Goal: Book appointment/travel/reservation

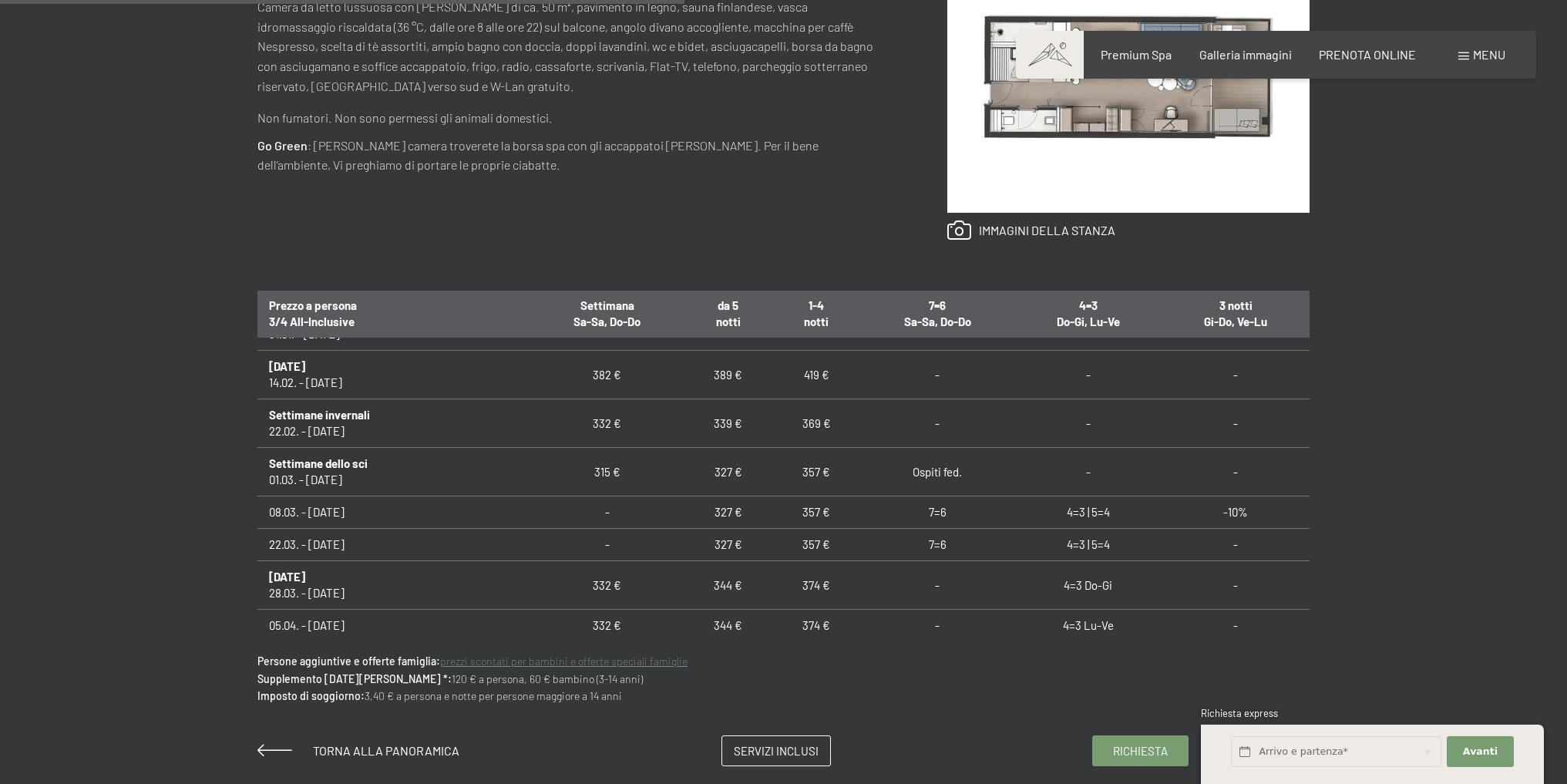
scroll to position [694, 0]
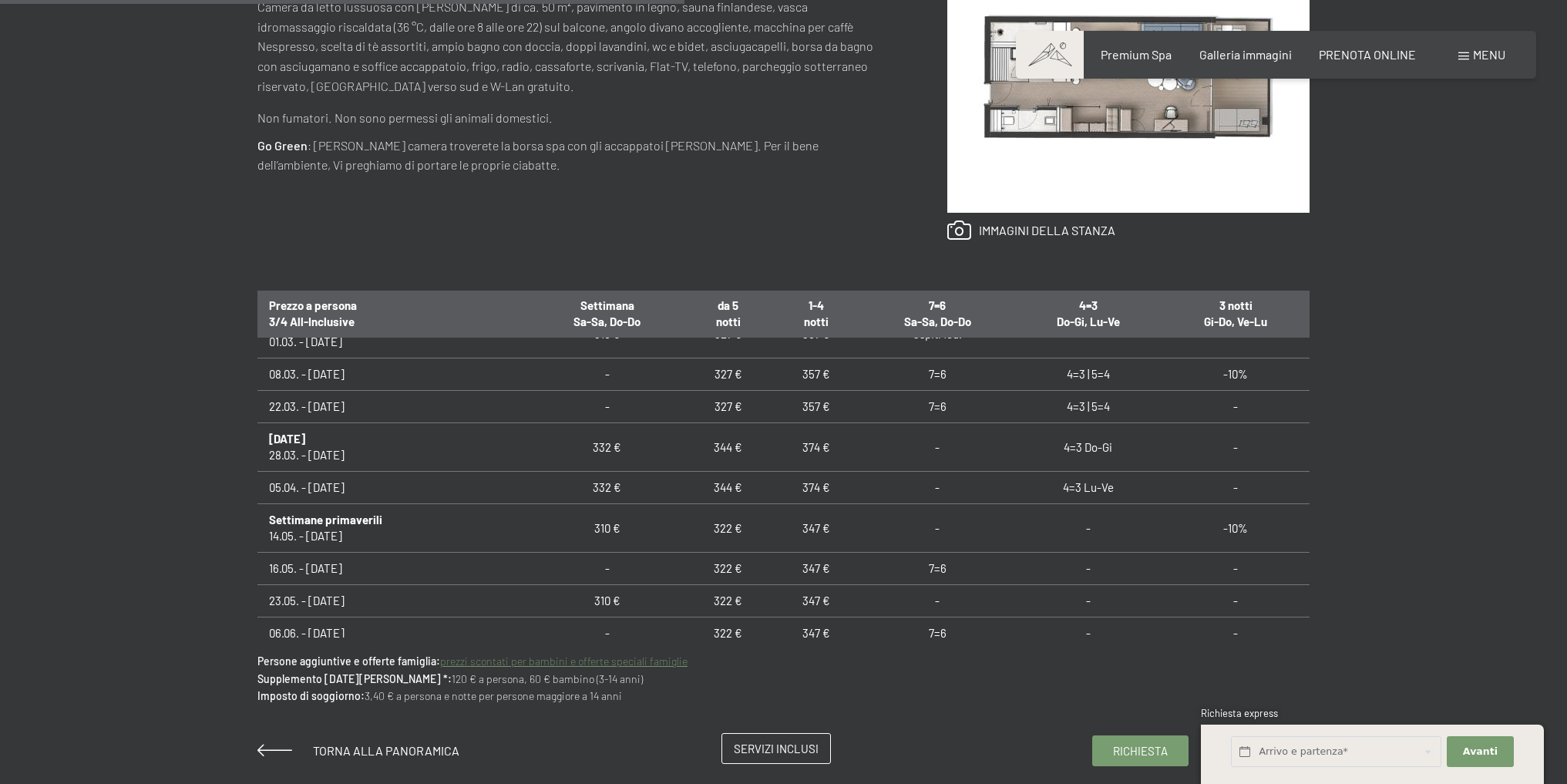
click at [776, 744] on span "Servizi inclusi" at bounding box center [776, 748] width 85 height 16
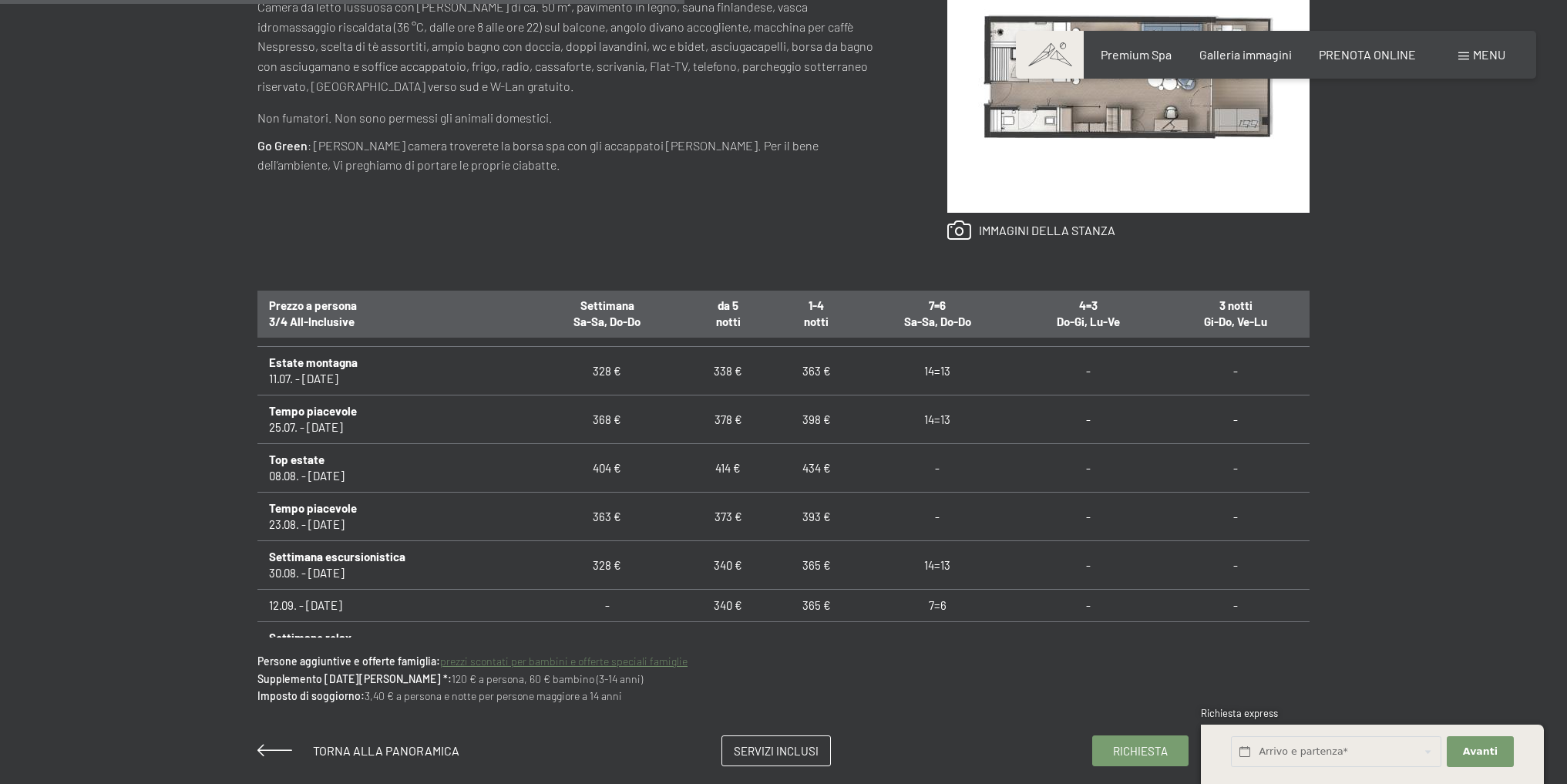
scroll to position [1078, 0]
click at [1326, 753] on input "text" at bounding box center [1336, 751] width 211 height 32
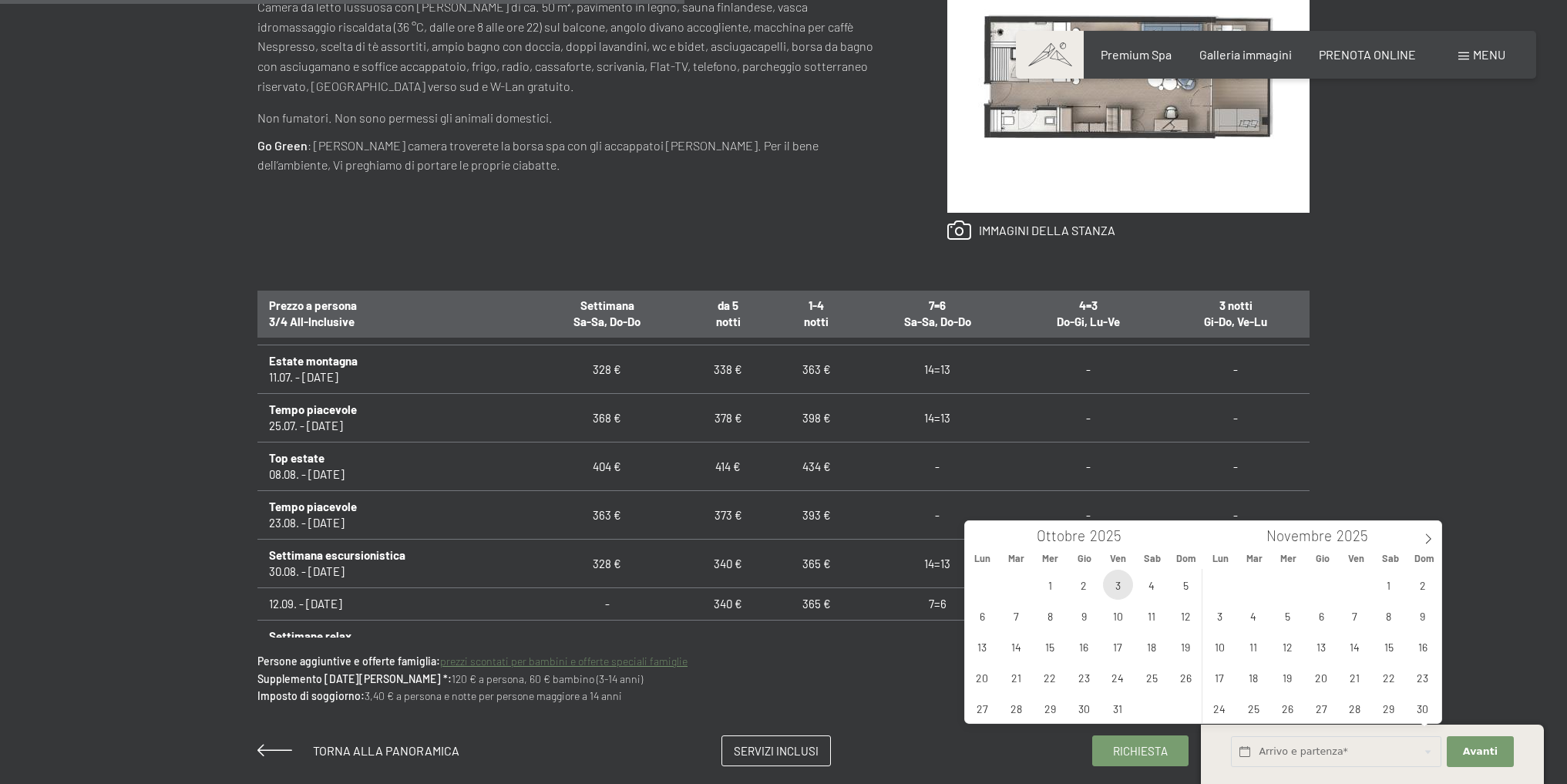
click at [1120, 585] on span "3" at bounding box center [1117, 584] width 30 height 30
click at [1179, 585] on span "5" at bounding box center [1186, 584] width 30 height 30
type input "Ven. 03/10/2025 - Dom. 05/10/2025"
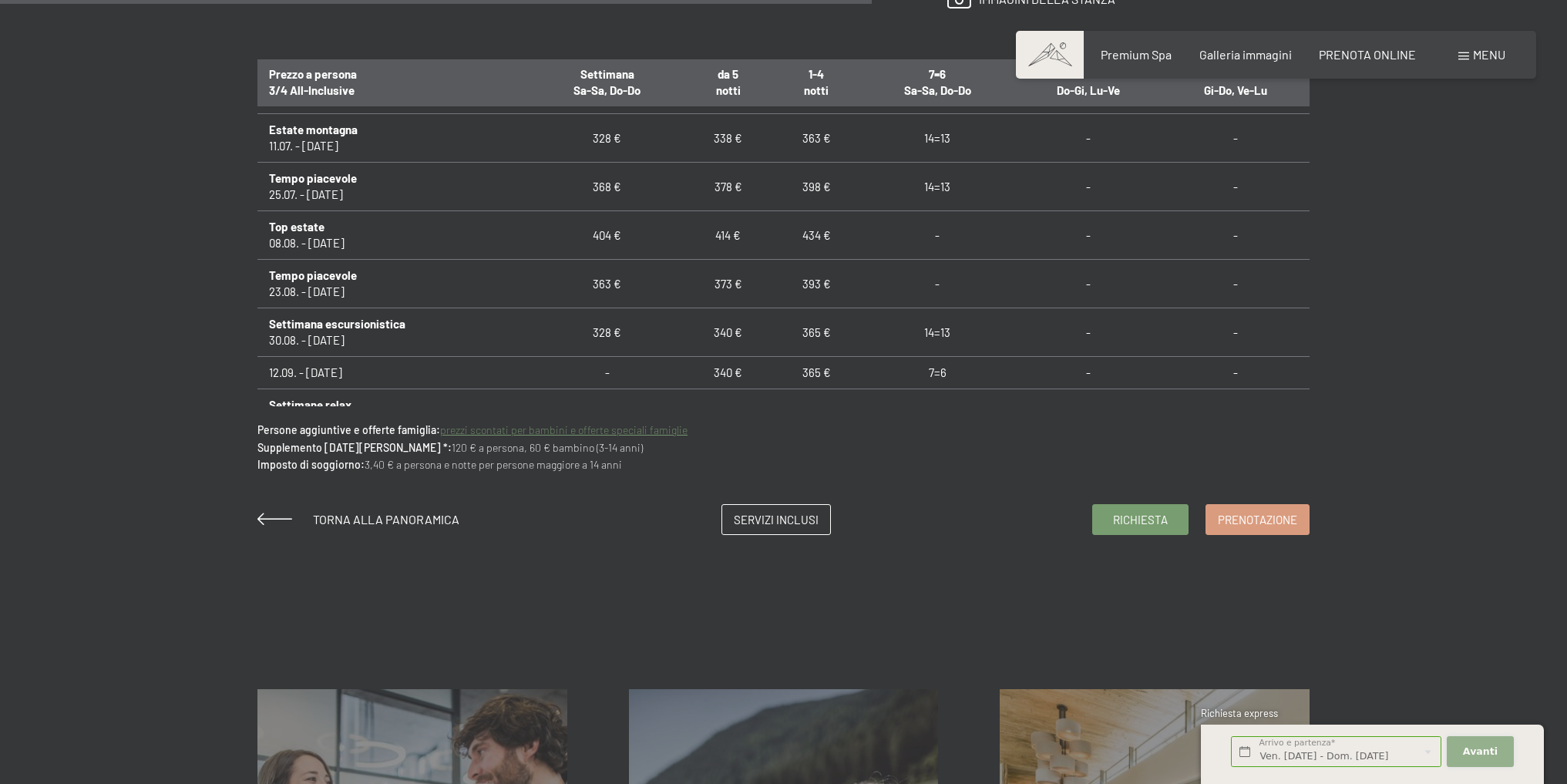
click at [1478, 753] on span "Avanti" at bounding box center [1480, 751] width 35 height 13
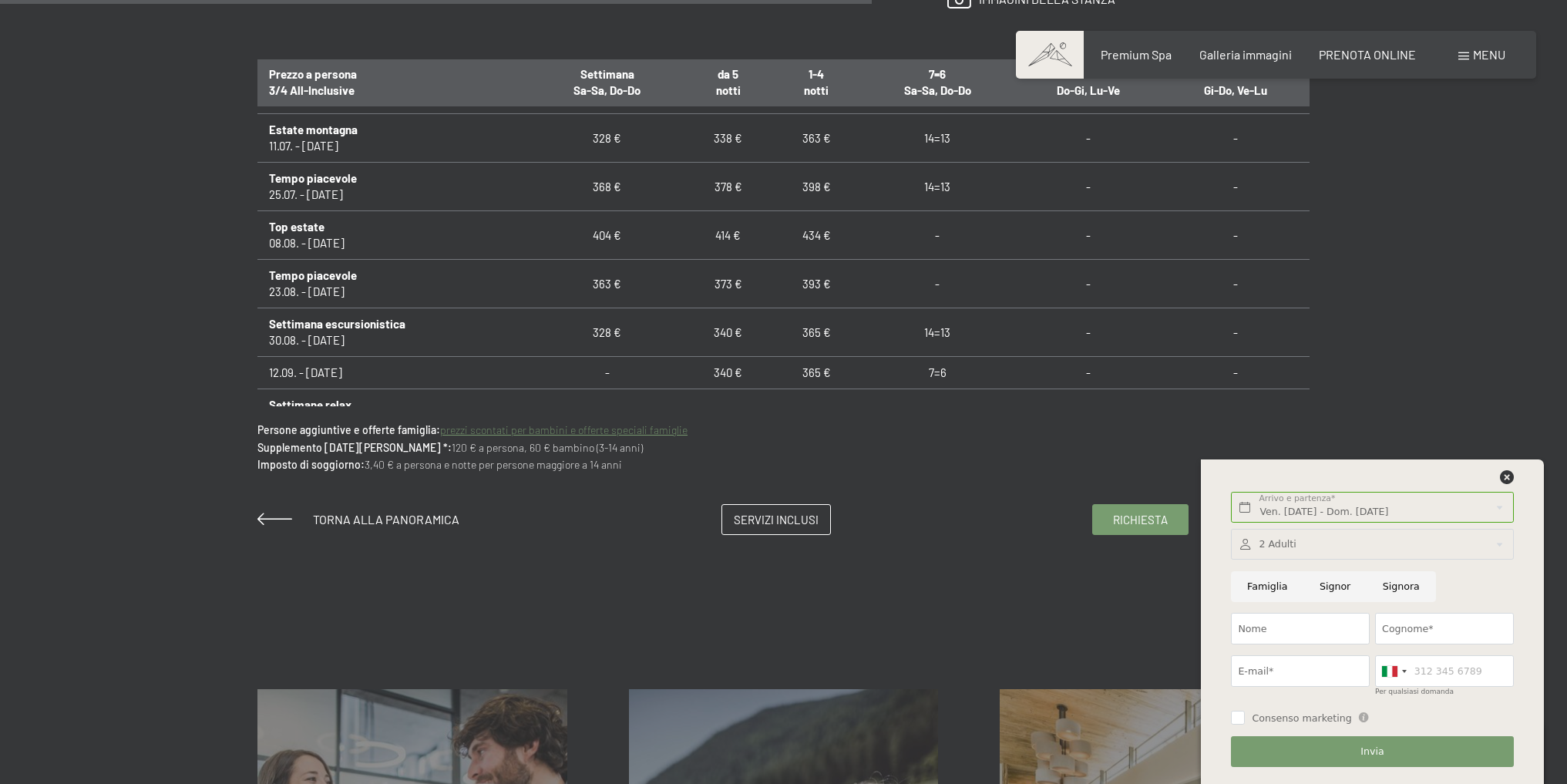
click at [1453, 547] on div at bounding box center [1372, 544] width 282 height 32
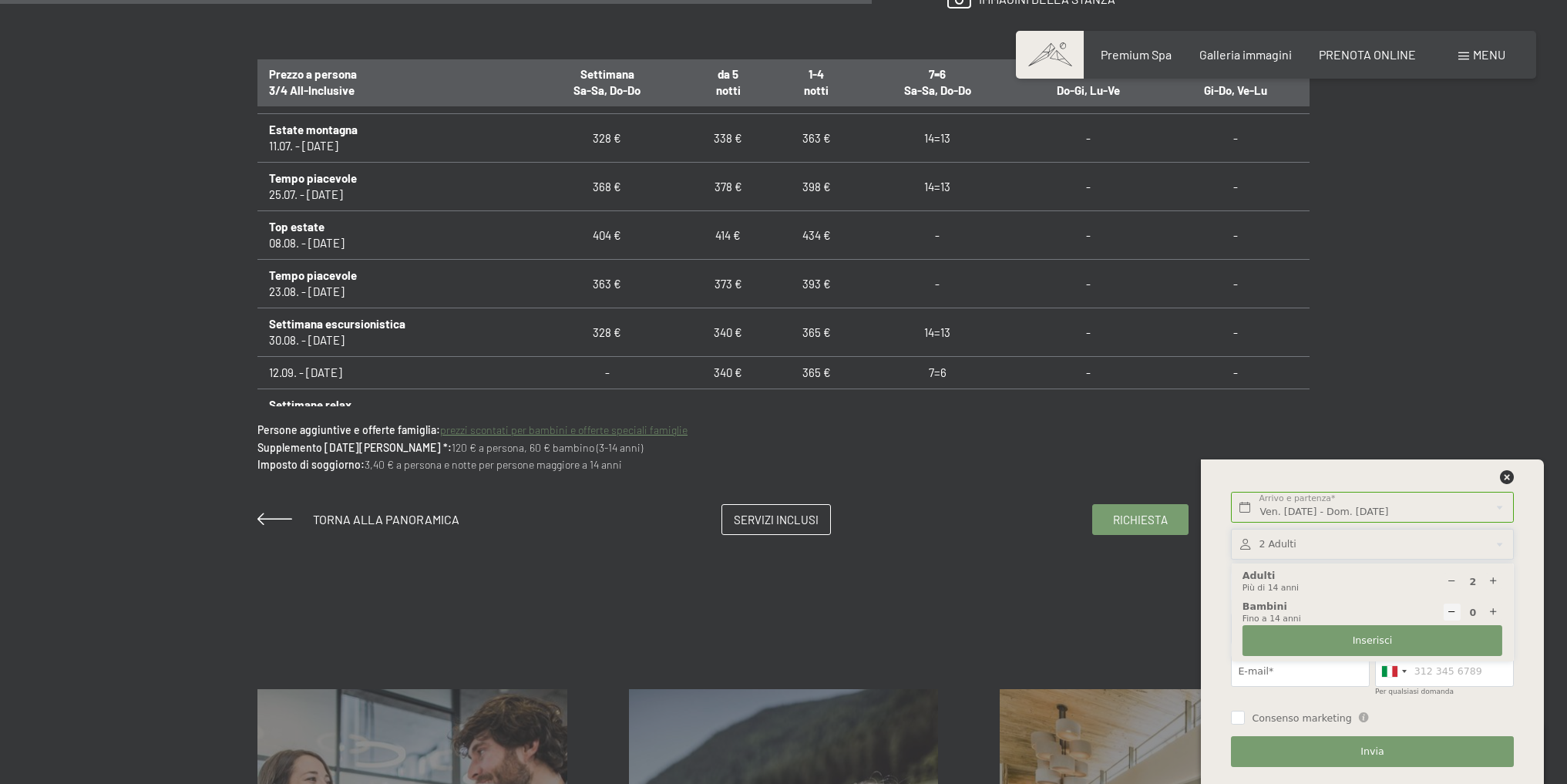
click at [1500, 614] on div at bounding box center [1494, 612] width 17 height 17
type input "1"
select select
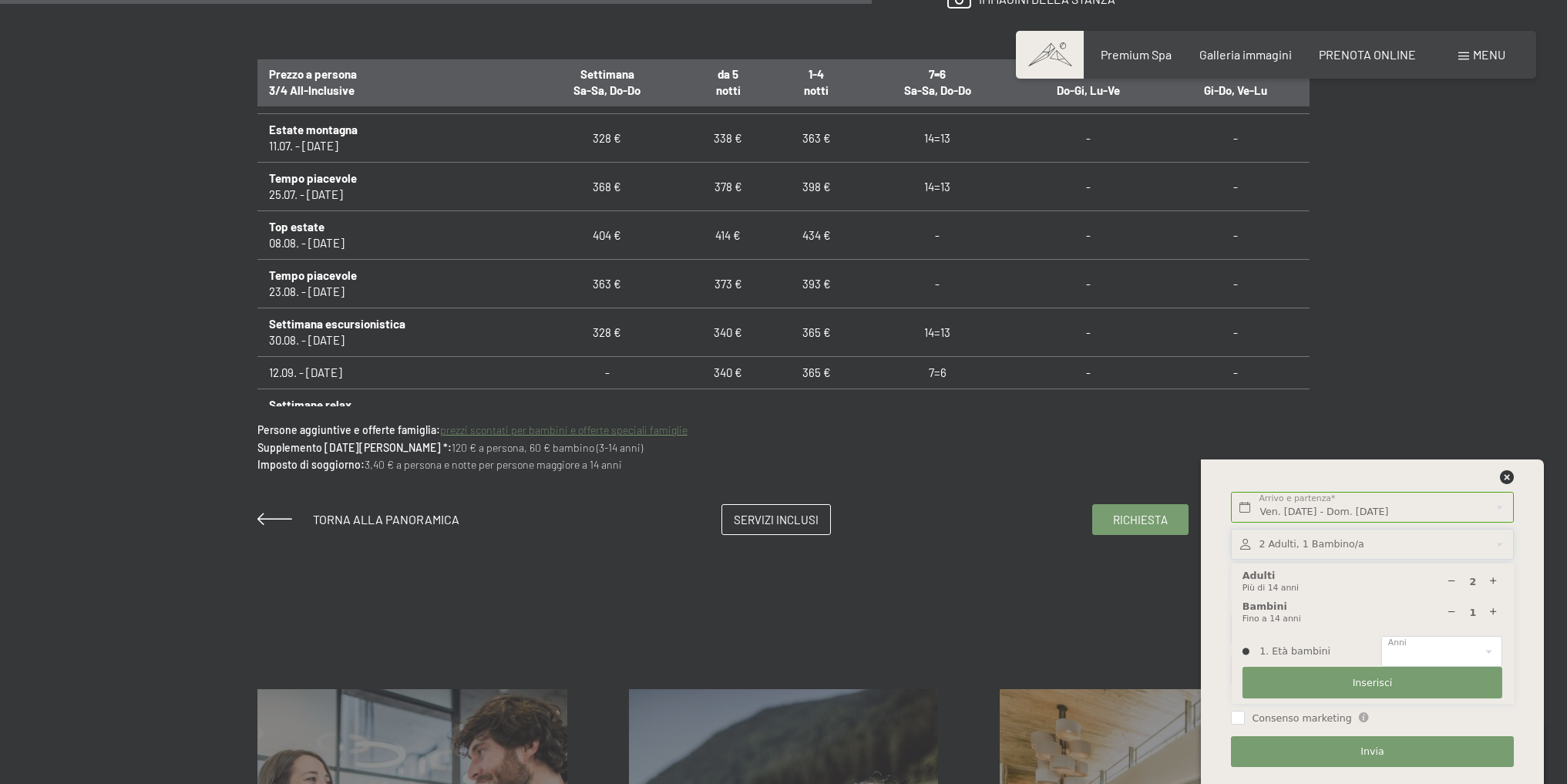
click at [1500, 614] on div at bounding box center [1494, 612] width 17 height 17
type input "2"
select select
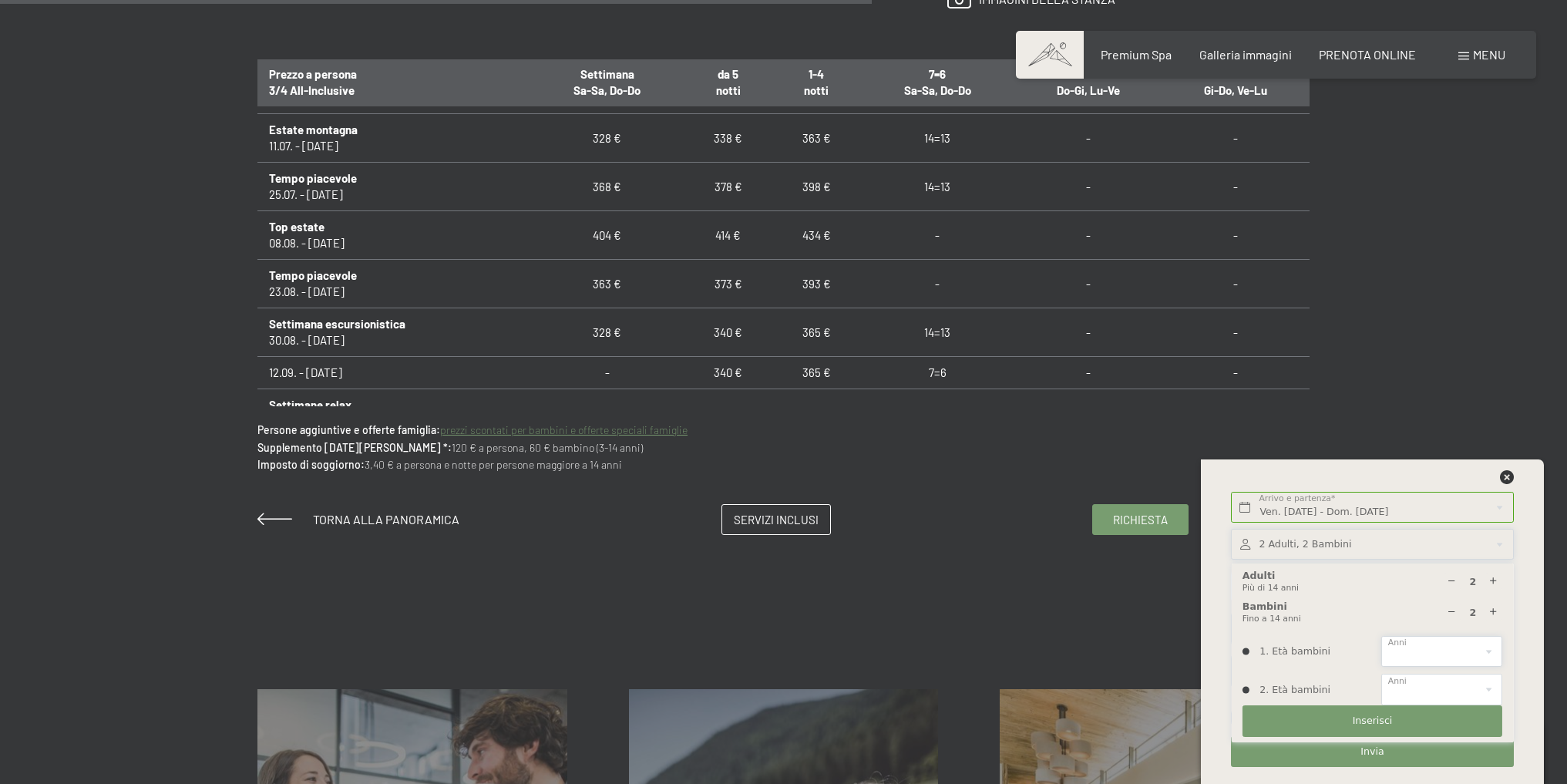
click at [1496, 648] on select "0 1 2 3 4 5 6 7 8 9 10 11 12 13 14" at bounding box center [1442, 651] width 121 height 32
select select "2"
click at [1381, 636] on select "0 1 2 3 4 5 6 7 8 9 10 11 12 13 14" at bounding box center [1442, 651] width 121 height 32
click at [1450, 692] on select "0 1 2 3 4 5 6 7 8 9 10 11 12 13 14" at bounding box center [1442, 689] width 121 height 32
select select "6"
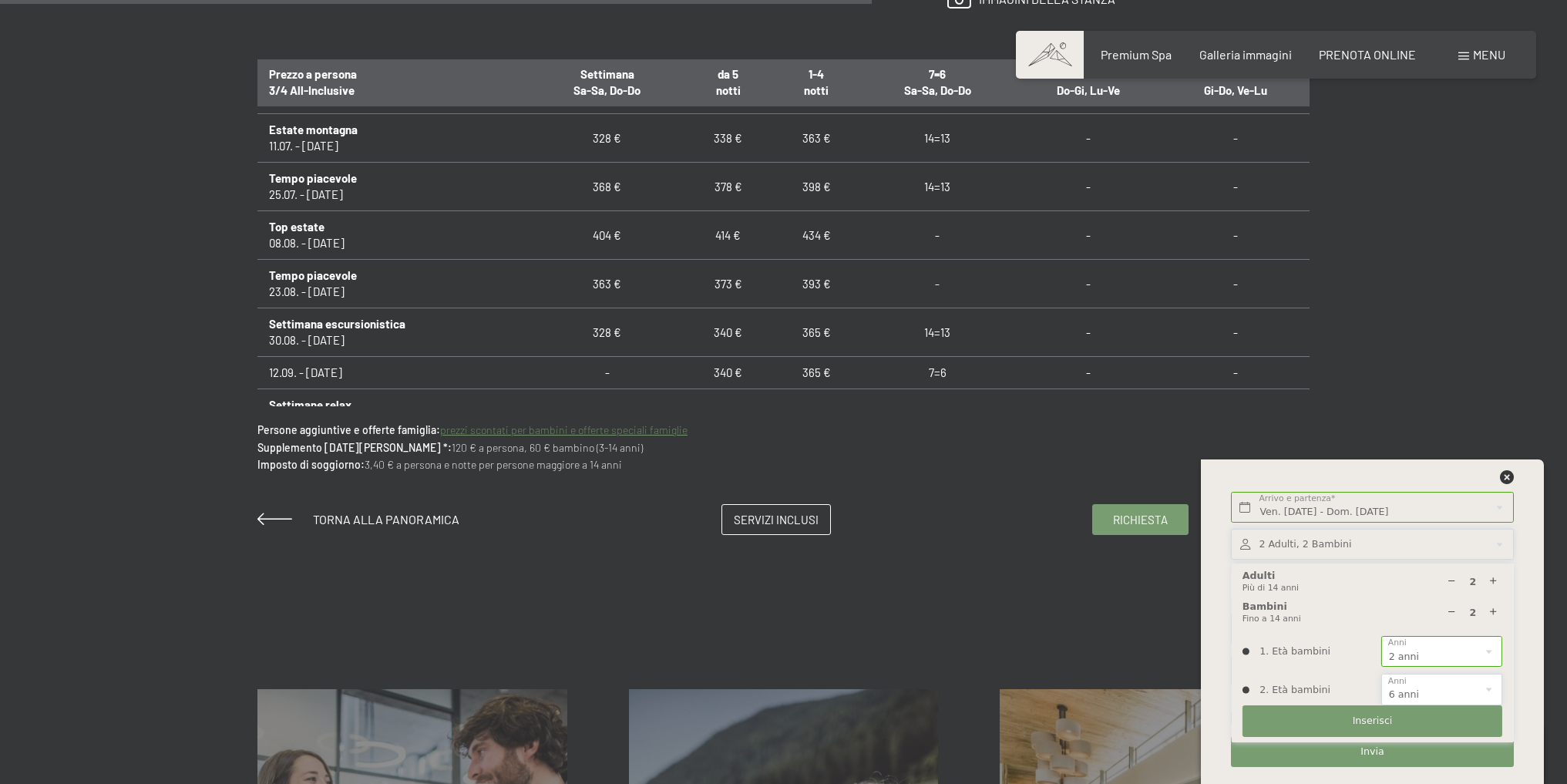
click at [1381, 673] on select "0 1 2 3 4 5 6 7 8 9 10 11 12 13 14" at bounding box center [1442, 689] width 121 height 32
click at [1377, 747] on span "Invia" at bounding box center [1373, 751] width 23 height 13
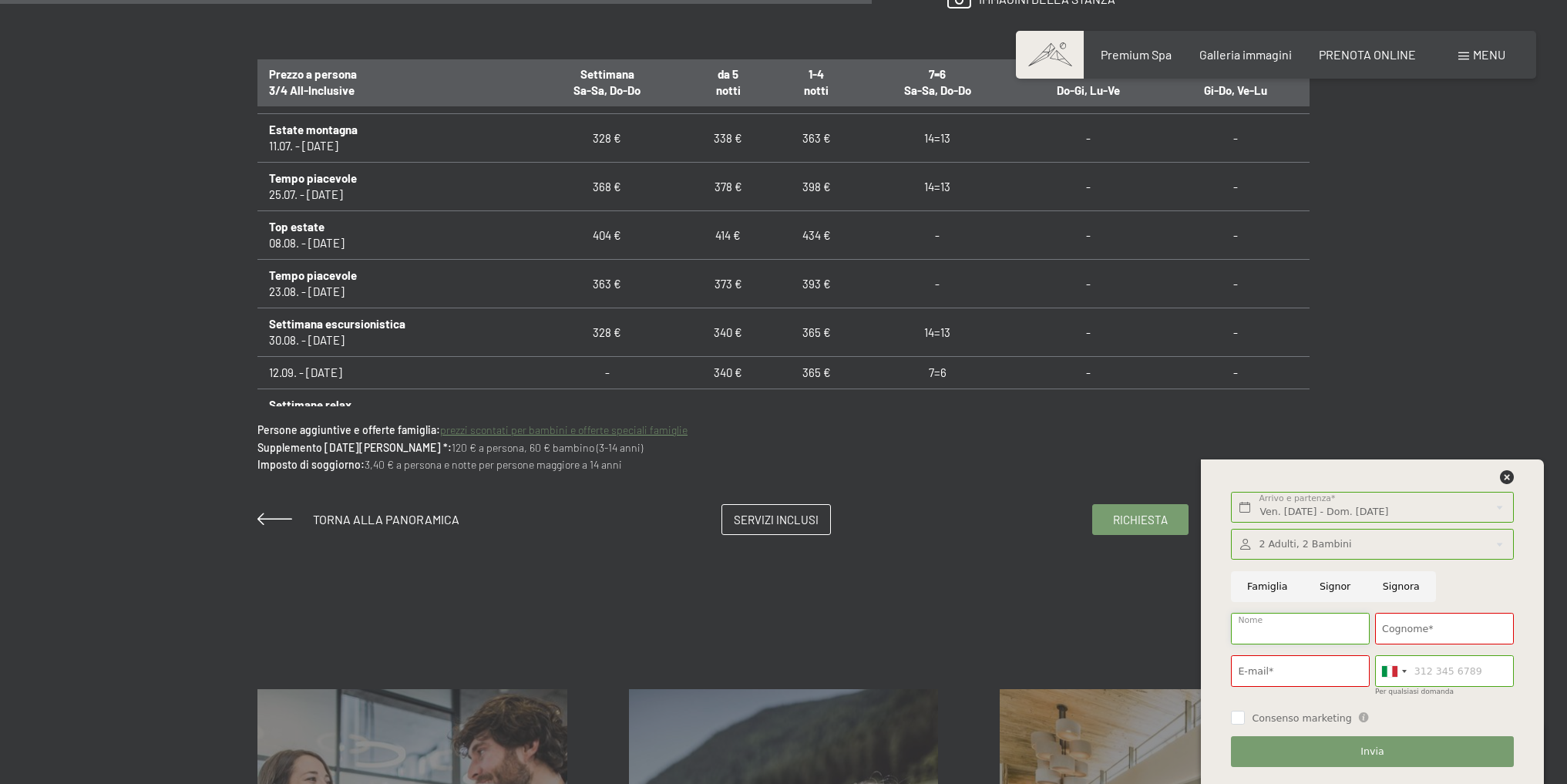
click at [1311, 628] on input "Nome" at bounding box center [1300, 628] width 139 height 32
type input "Mario"
click at [1399, 621] on input "Cognome*" at bounding box center [1445, 628] width 139 height 32
type input "Carpentieri"
click at [1291, 671] on input "E-mail*" at bounding box center [1300, 670] width 139 height 32
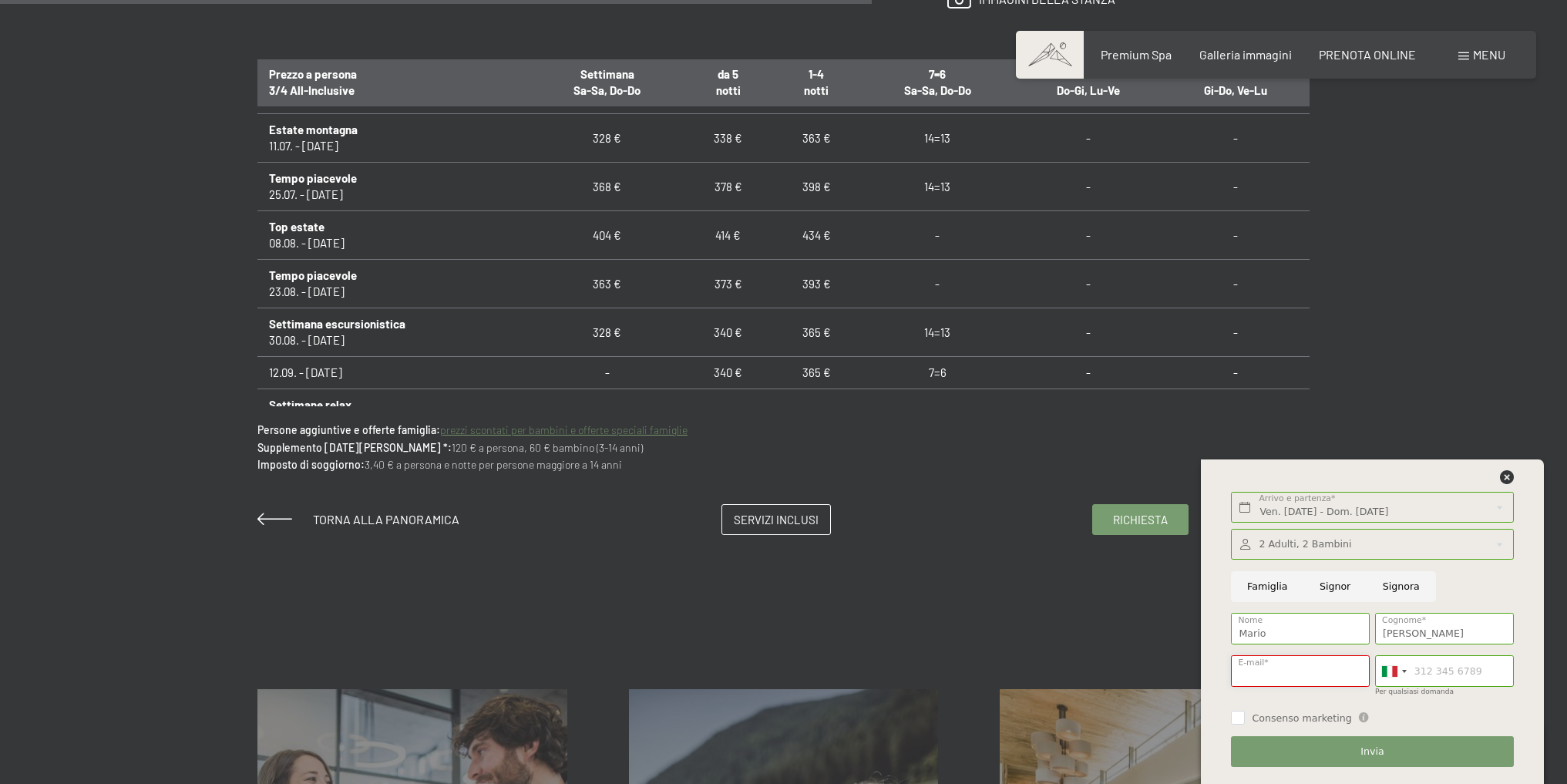
type input "mario.carpentieri@poliba.it"
type input "3208647353"
click at [1346, 750] on button "Invia" at bounding box center [1372, 751] width 282 height 32
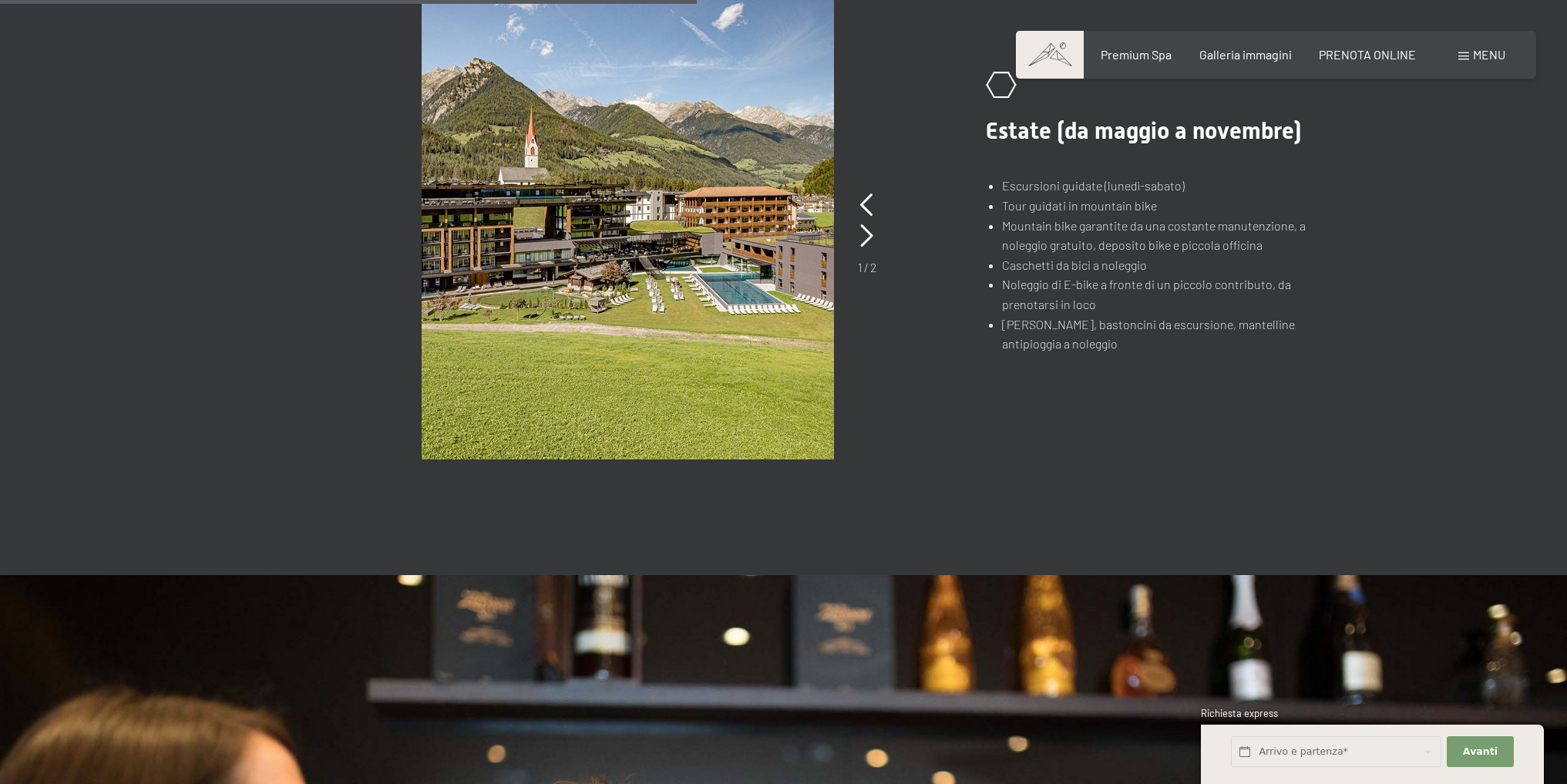
scroll to position [924, 0]
